Goal: Task Accomplishment & Management: Complete application form

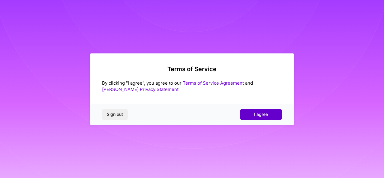
click at [249, 114] on button "I agree" at bounding box center [261, 114] width 42 height 11
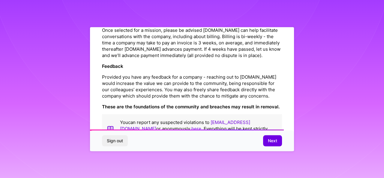
scroll to position [726, 0]
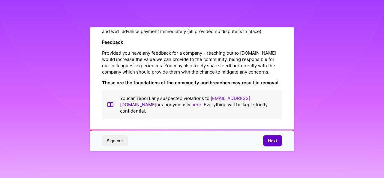
click at [272, 138] on span "Next" at bounding box center [272, 141] width 9 height 6
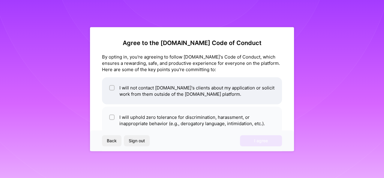
scroll to position [38, 0]
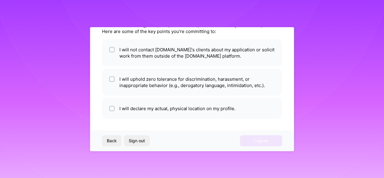
click at [111, 144] on button "Back" at bounding box center [111, 140] width 19 height 11
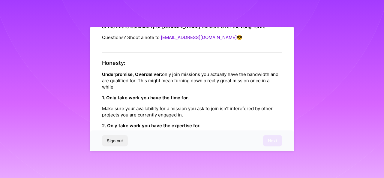
scroll to position [0, 0]
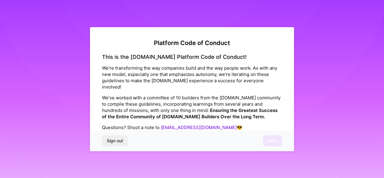
click at [277, 99] on div "Platform Code of Conduct This is the [DOMAIN_NAME] Platform Code of Conduct! We…" at bounding box center [192, 89] width 204 height 124
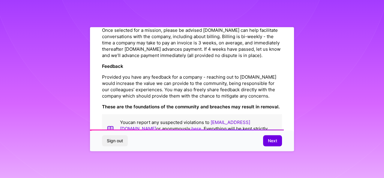
scroll to position [726, 0]
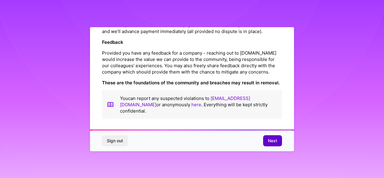
click at [273, 143] on span "Next" at bounding box center [272, 141] width 9 height 6
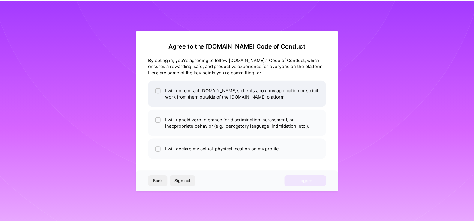
scroll to position [0, 0]
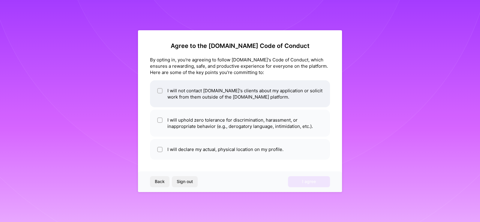
click at [162, 94] on span at bounding box center [159, 94] width 5 height 13
checkbox input "true"
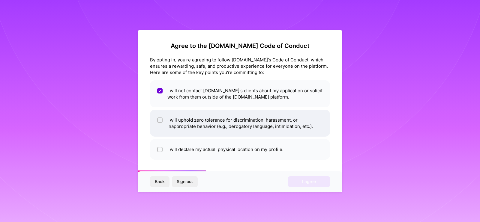
click at [159, 119] on input "checkbox" at bounding box center [160, 120] width 4 height 4
checkbox input "true"
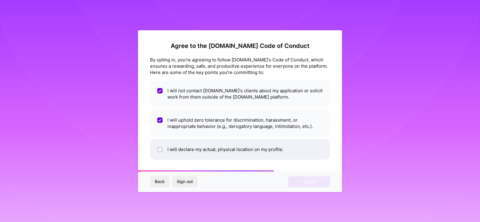
click at [159, 148] on input "checkbox" at bounding box center [160, 150] width 4 height 4
checkbox input "true"
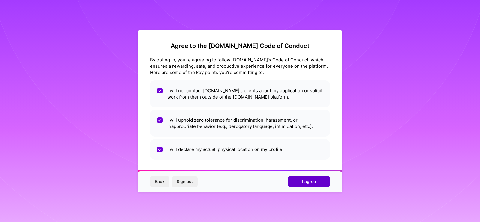
click at [315, 177] on span "I agree" at bounding box center [309, 182] width 14 height 6
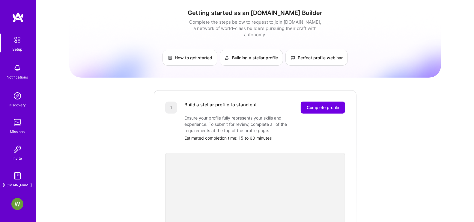
click at [15, 45] on img at bounding box center [17, 40] width 13 height 13
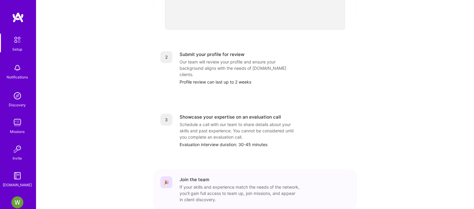
scroll to position [246, 0]
